Goal: Transaction & Acquisition: Purchase product/service

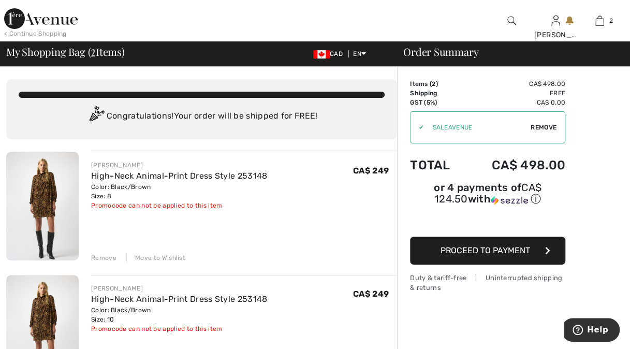
click at [103, 258] on div "Remove" at bounding box center [103, 257] width 25 height 9
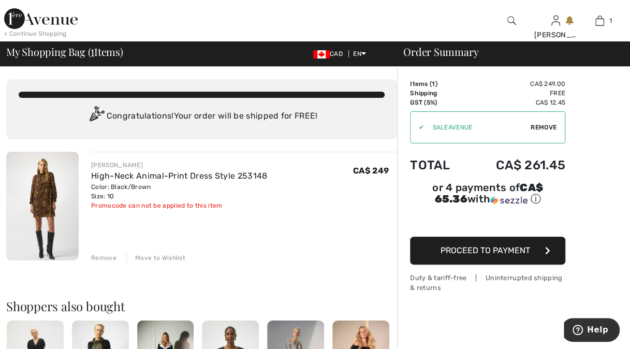
click at [57, 19] on img at bounding box center [41, 18] width 74 height 21
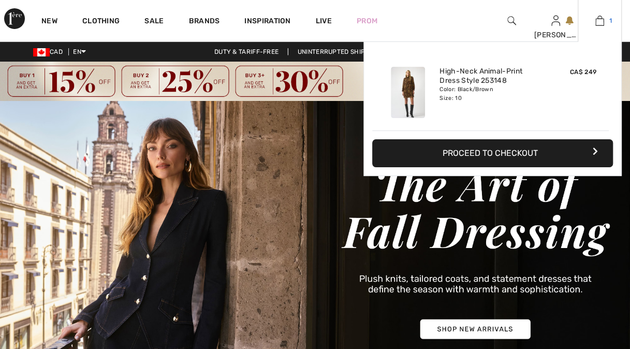
drag, startPoint x: 0, startPoint y: 0, endPoint x: 604, endPoint y: 20, distance: 604.2
click at [604, 20] on link "1" at bounding box center [600, 21] width 43 height 12
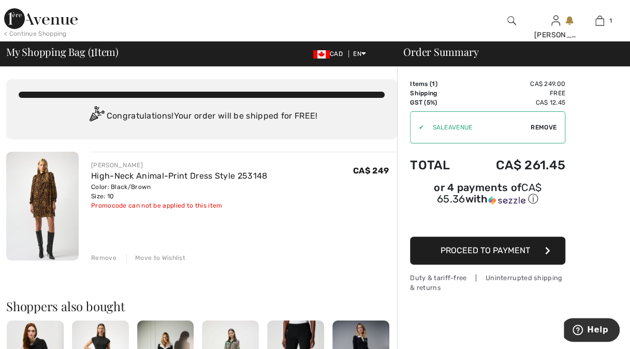
click at [516, 249] on span "Proceed to Payment" at bounding box center [486, 250] width 90 height 10
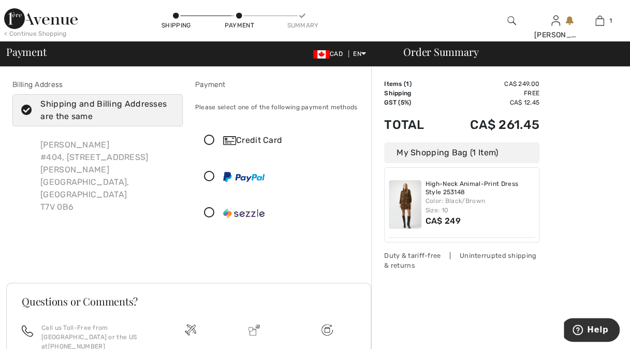
click at [175, 17] on icon at bounding box center [176, 16] width 6 height 6
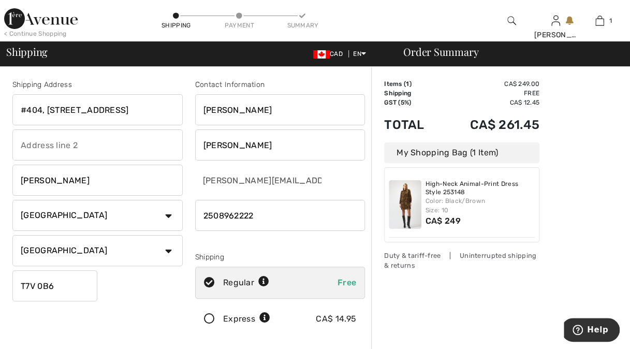
click at [212, 319] on icon at bounding box center [209, 319] width 27 height 11
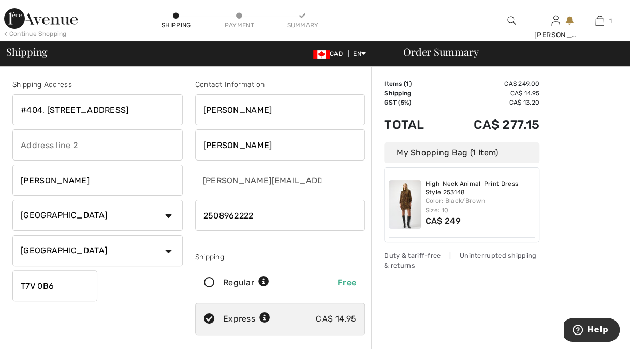
drag, startPoint x: 148, startPoint y: 113, endPoint x: -2, endPoint y: 106, distance: 150.4
click at [0, 106] on html "We value your privacy We use cookies to enhance your browsing experience, serve…" at bounding box center [315, 174] width 630 height 349
type input "[STREET_ADDRESS]"
drag, startPoint x: 252, startPoint y: 113, endPoint x: 173, endPoint y: 105, distance: 79.1
click at [173, 105] on div "Shipping Address [STREET_ADDRESS] [GEOGRAPHIC_DATA] Country [GEOGRAPHIC_DATA] […" at bounding box center [188, 278] width 365 height 449
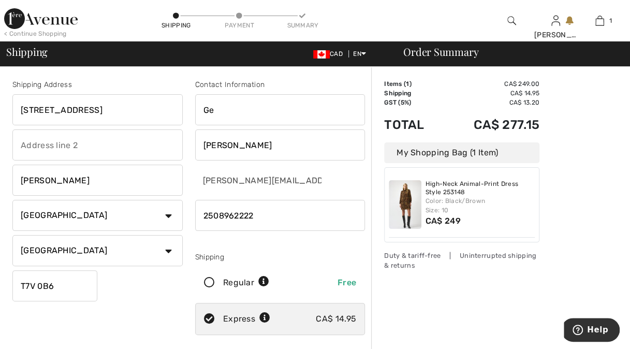
type input "[PERSON_NAME]"
drag, startPoint x: 63, startPoint y: 179, endPoint x: -2, endPoint y: 183, distance: 65.4
click at [0, 183] on html "We value your privacy We use cookies to enhance your browsing experience, serve…" at bounding box center [315, 174] width 630 height 349
type input "Lethbridge"
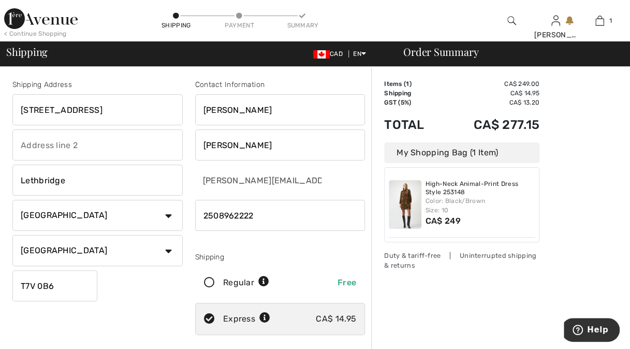
drag, startPoint x: 55, startPoint y: 290, endPoint x: 4, endPoint y: 290, distance: 51.8
type input "T1J2Z7"
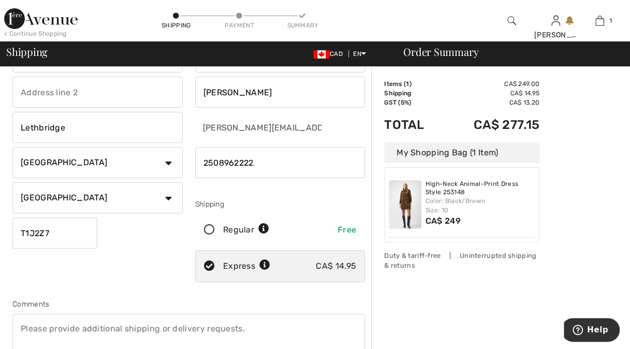
scroll to position [155, 0]
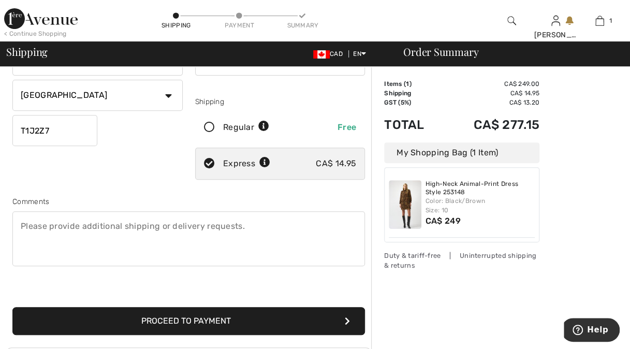
click at [206, 313] on button "Proceed to Payment" at bounding box center [188, 321] width 353 height 28
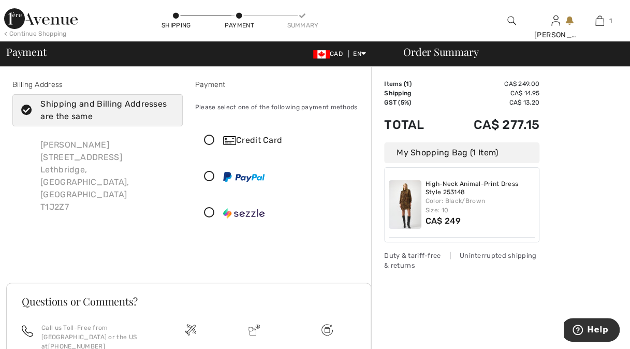
click at [27, 109] on icon at bounding box center [26, 110] width 27 height 11
click at [167, 109] on input "Shipping and Billing Addresses are the same" at bounding box center [170, 110] width 7 height 31
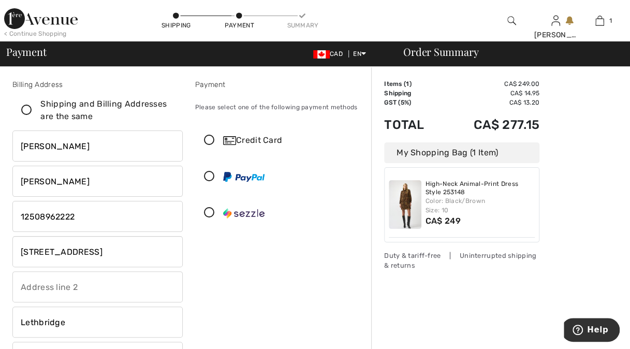
checkbox input "false"
drag, startPoint x: 109, startPoint y: 149, endPoint x: -2, endPoint y: 145, distance: 110.9
click at [0, 145] on html "We value your privacy We use cookies to enhance your browsing experience, serve…" at bounding box center [315, 174] width 630 height 349
type input "[PERSON_NAME]"
type input "Unit 115"
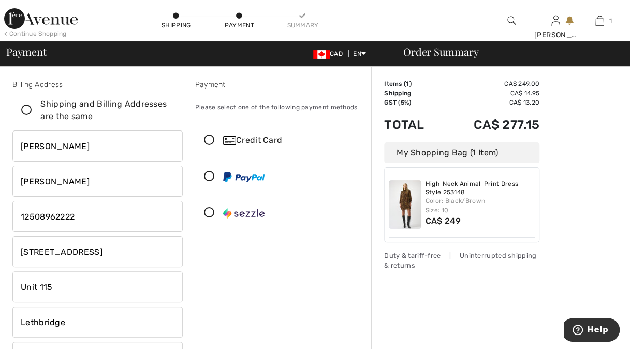
drag, startPoint x: 81, startPoint y: 182, endPoint x: -2, endPoint y: 178, distance: 82.9
click at [0, 178] on html "We value your privacy We use cookies to enhance your browsing experience, serve…" at bounding box center [315, 174] width 630 height 349
type input "[PERSON_NAME]"
type input "170 Crossbow Place"
type input "Canmore"
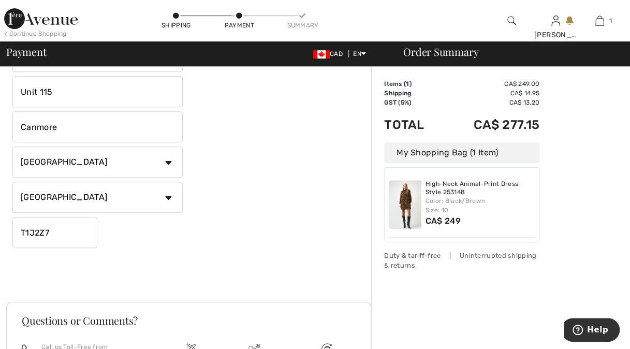
scroll to position [197, 0]
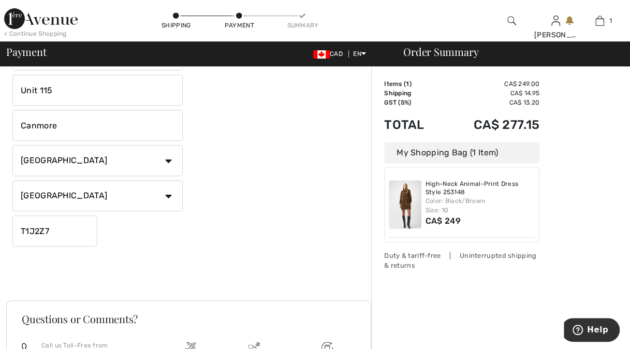
drag, startPoint x: 62, startPoint y: 234, endPoint x: -2, endPoint y: 229, distance: 64.4
type input "T1W3H4"
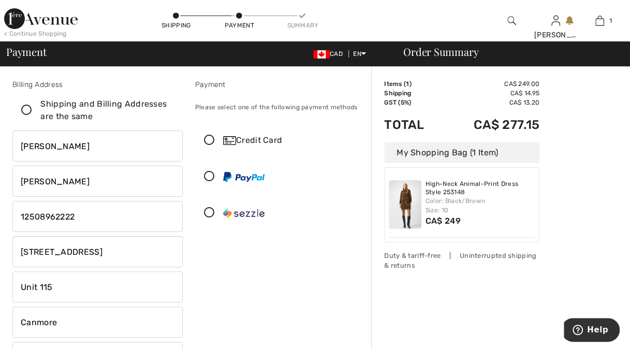
scroll to position [0, 0]
click at [208, 142] on icon at bounding box center [209, 140] width 27 height 11
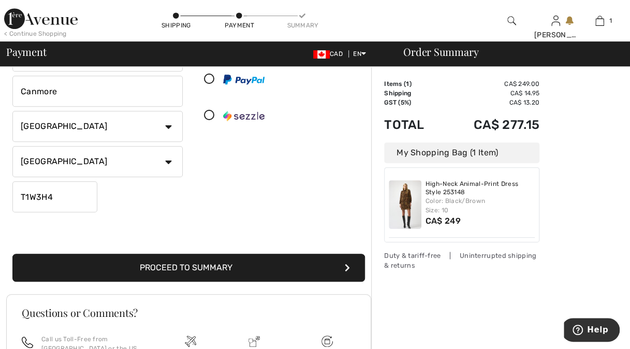
scroll to position [259, 0]
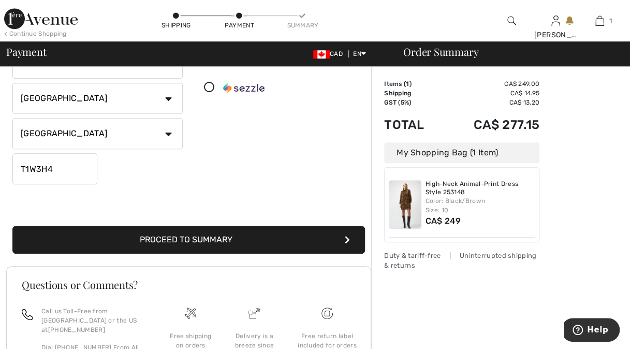
click at [255, 234] on button "Proceed to Summary" at bounding box center [188, 240] width 353 height 28
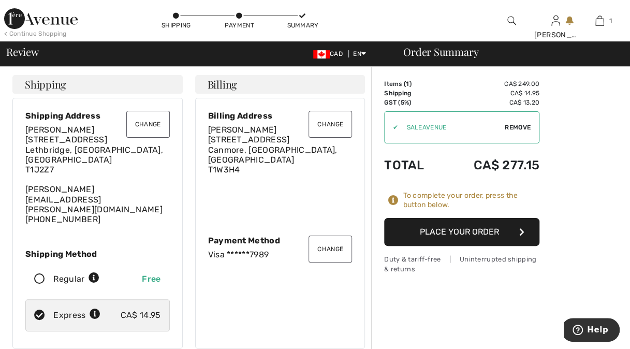
click at [488, 233] on button "Place Your Order" at bounding box center [461, 232] width 155 height 28
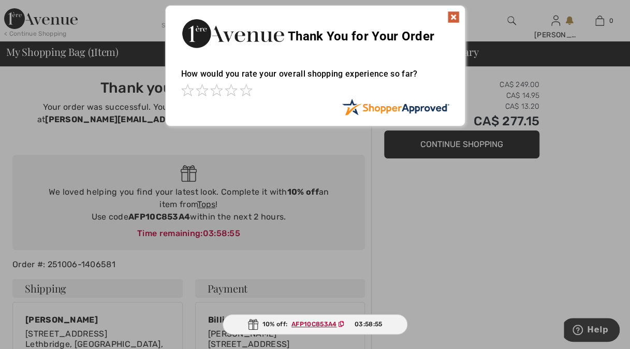
click at [455, 19] on img at bounding box center [453, 17] width 12 height 12
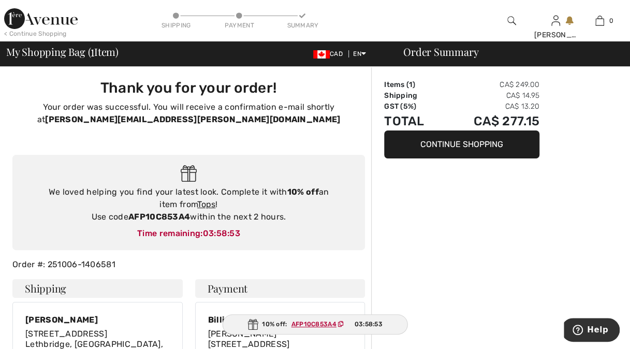
click at [469, 147] on button "Continue Shopping" at bounding box center [461, 145] width 155 height 28
